Goal: Transaction & Acquisition: Purchase product/service

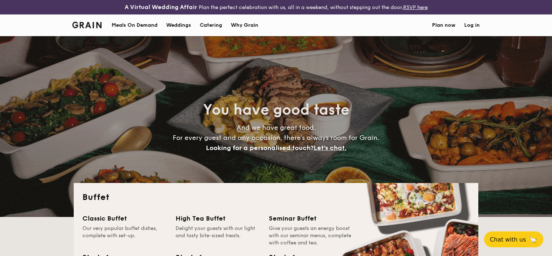
select select
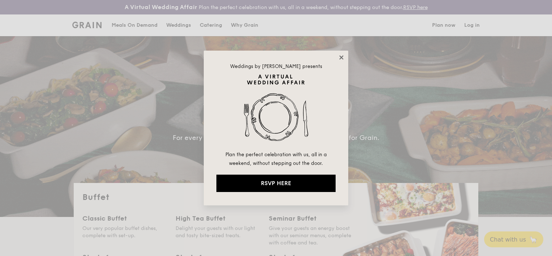
click at [341, 55] on icon at bounding box center [341, 57] width 7 height 7
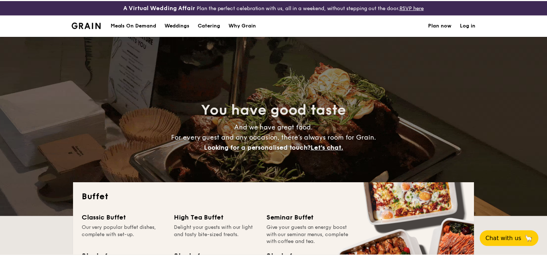
scroll to position [72, 0]
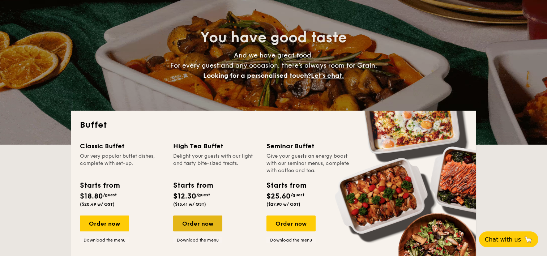
click at [203, 225] on div "Order now" at bounding box center [197, 223] width 49 height 16
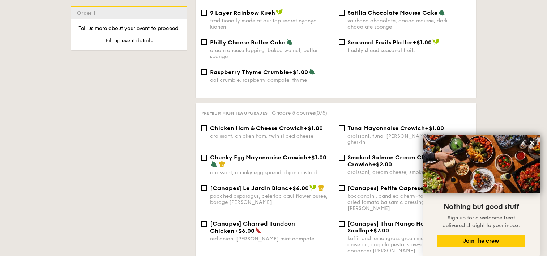
scroll to position [921, 0]
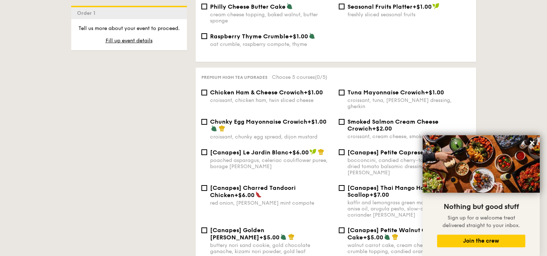
drag, startPoint x: 336, startPoint y: 108, endPoint x: 210, endPoint y: 108, distance: 125.7
click at [210, 118] on div "Chunky Egg Mayonnaise Crowich +$1.00 croissant, chunky egg spread, dijon mustar…" at bounding box center [335, 133] width 275 height 30
drag, startPoint x: 210, startPoint y: 109, endPoint x: 329, endPoint y: 112, distance: 118.6
click at [329, 118] on div "Chunky Egg Mayonnaise Crowich +$1.00" at bounding box center [271, 125] width 123 height 14
